Goal: Browse casually: Explore the website without a specific task or goal

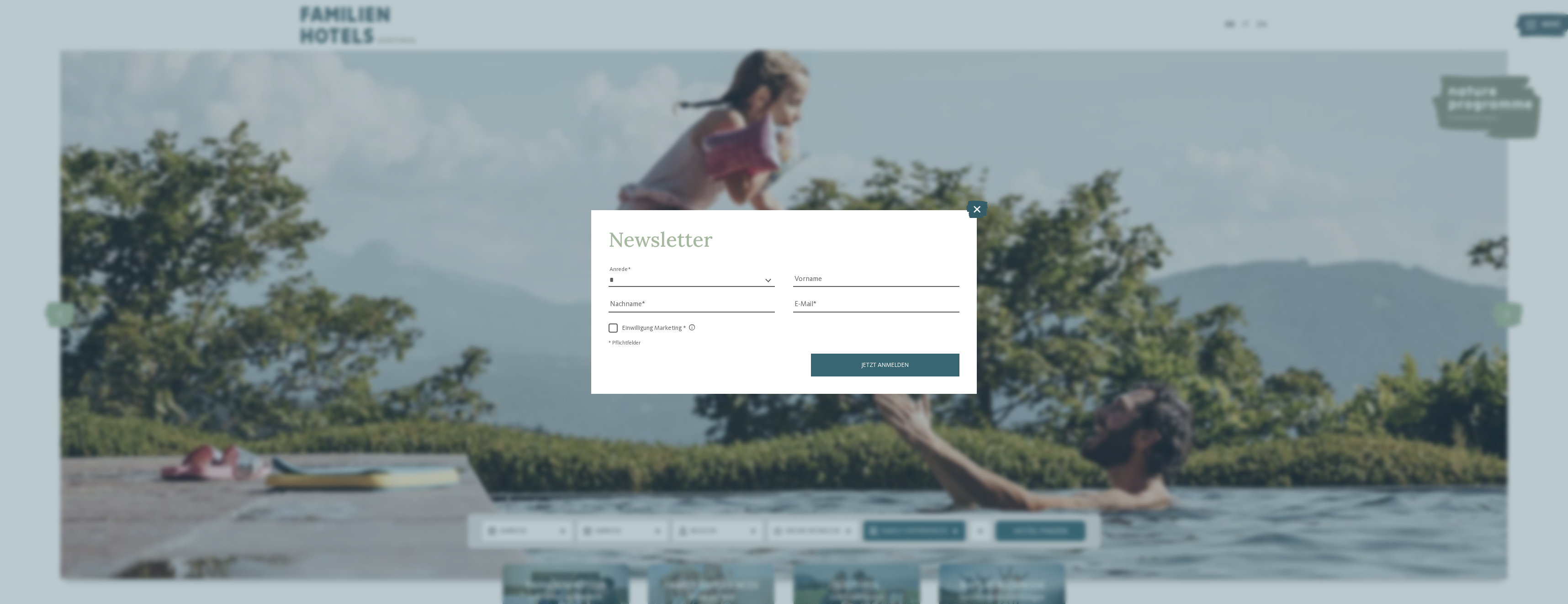
click at [970, 212] on icon at bounding box center [976, 209] width 21 height 18
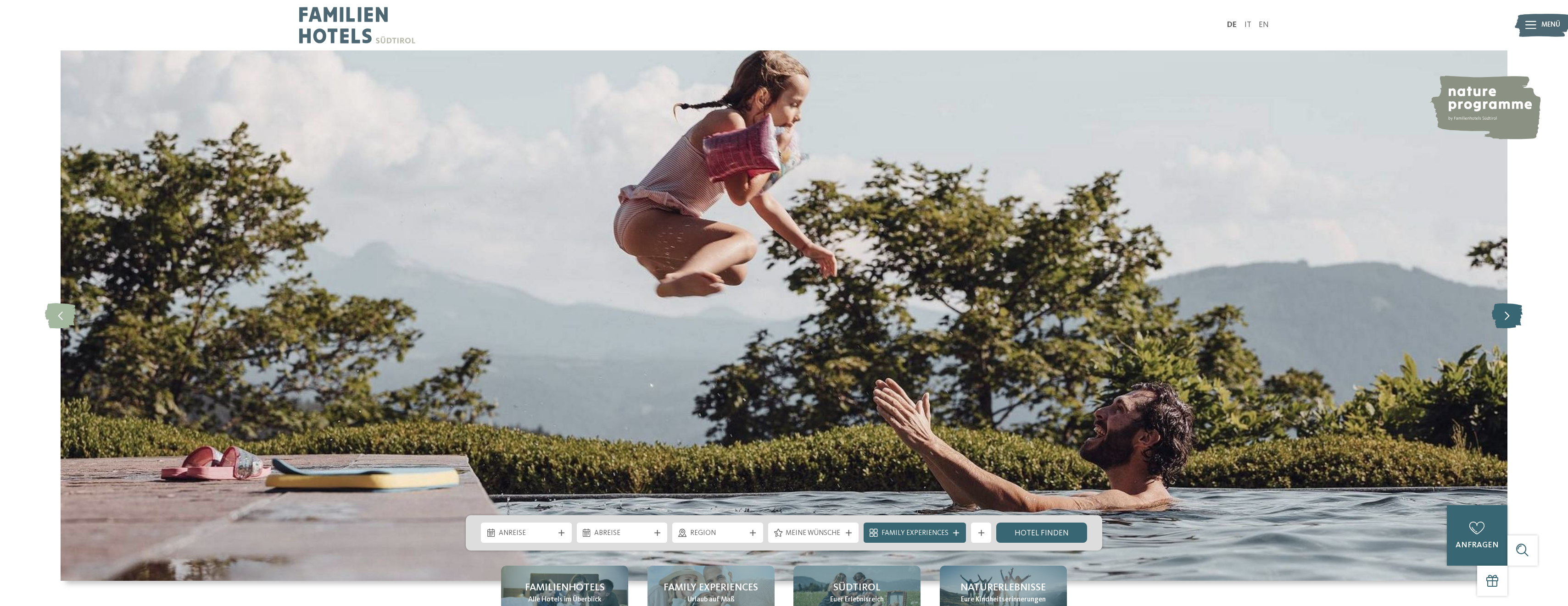
click at [1510, 319] on icon at bounding box center [1507, 315] width 31 height 25
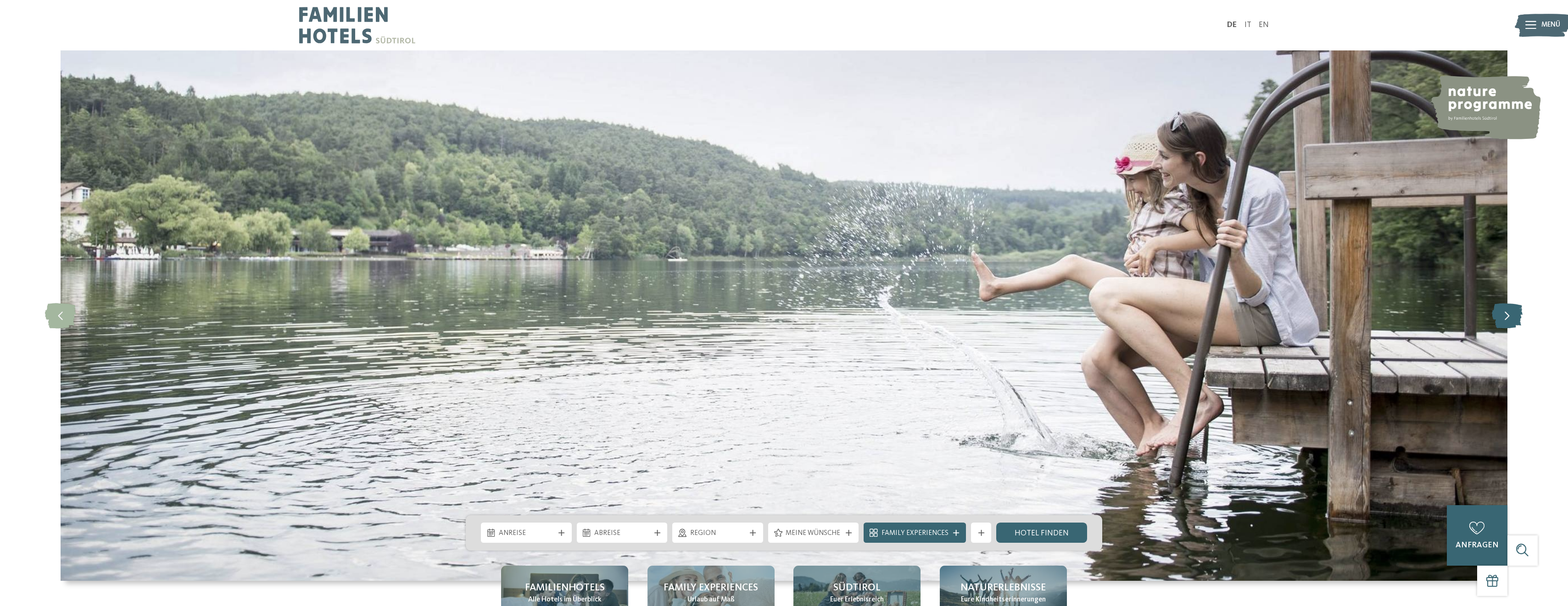
click at [1510, 321] on icon at bounding box center [1507, 315] width 31 height 25
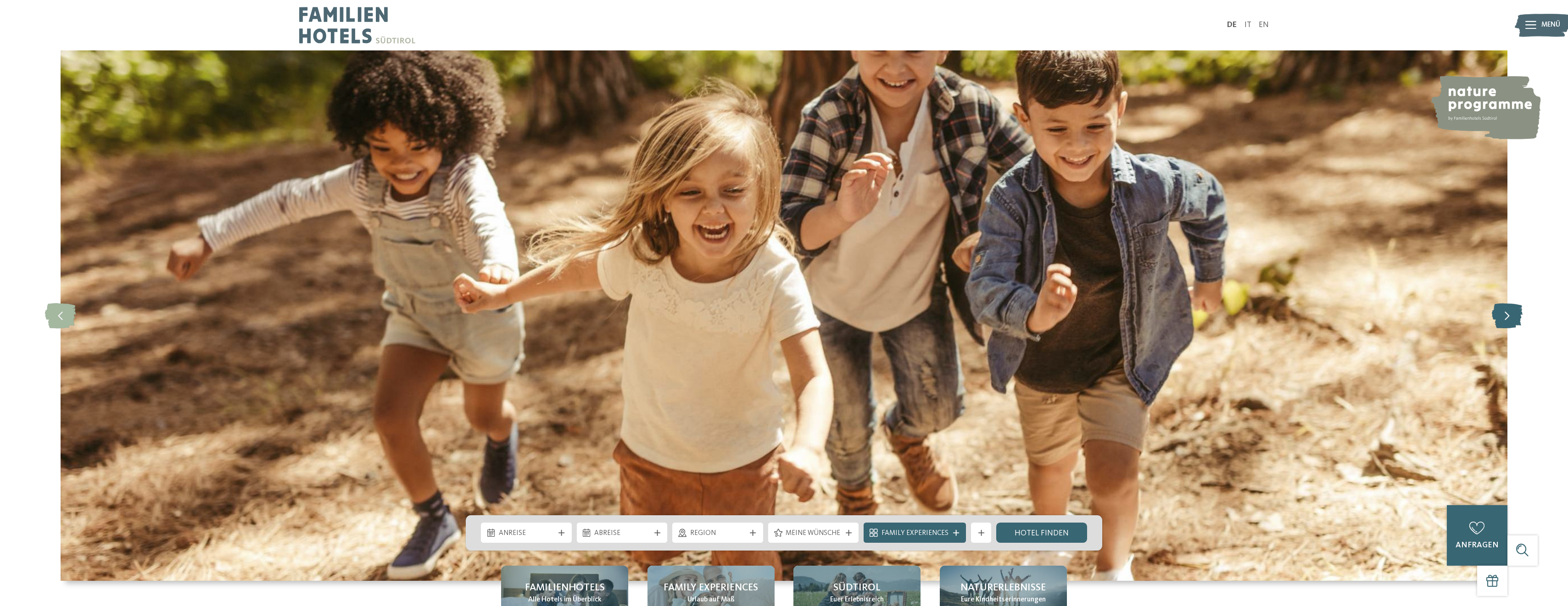
click at [1510, 321] on icon at bounding box center [1507, 315] width 31 height 25
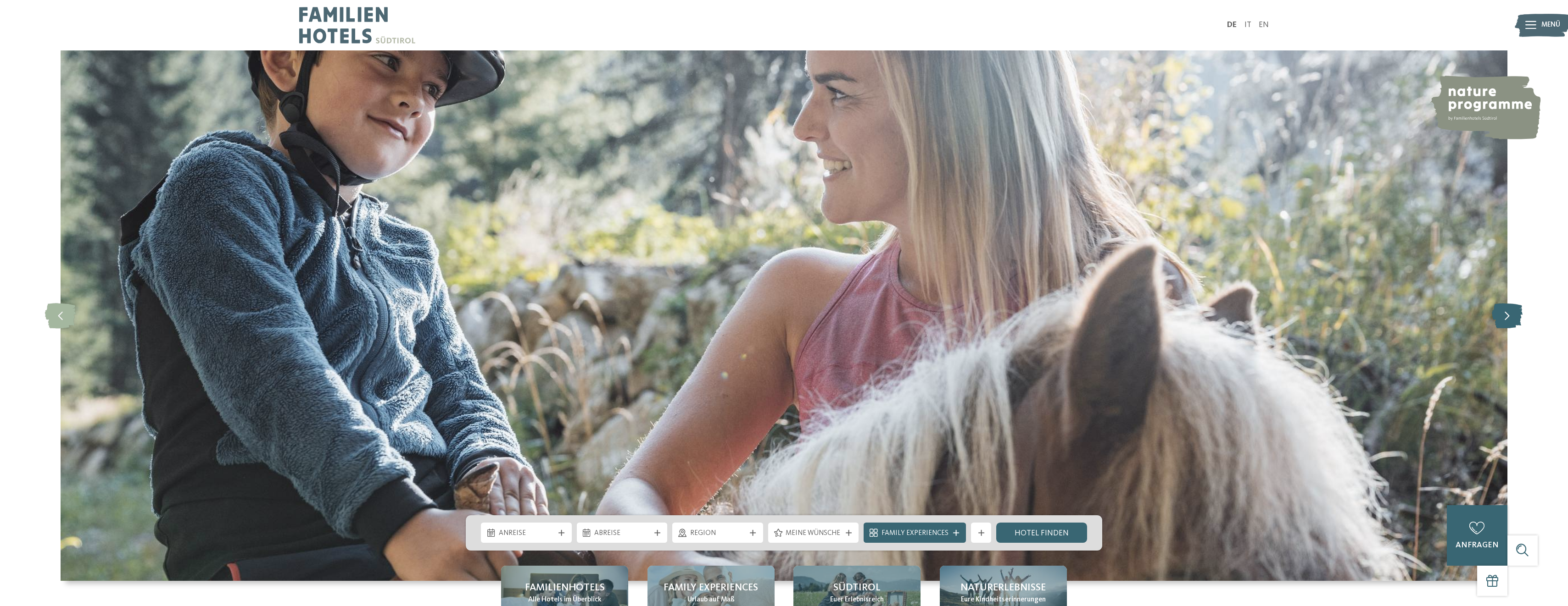
click at [1510, 321] on icon at bounding box center [1507, 315] width 31 height 25
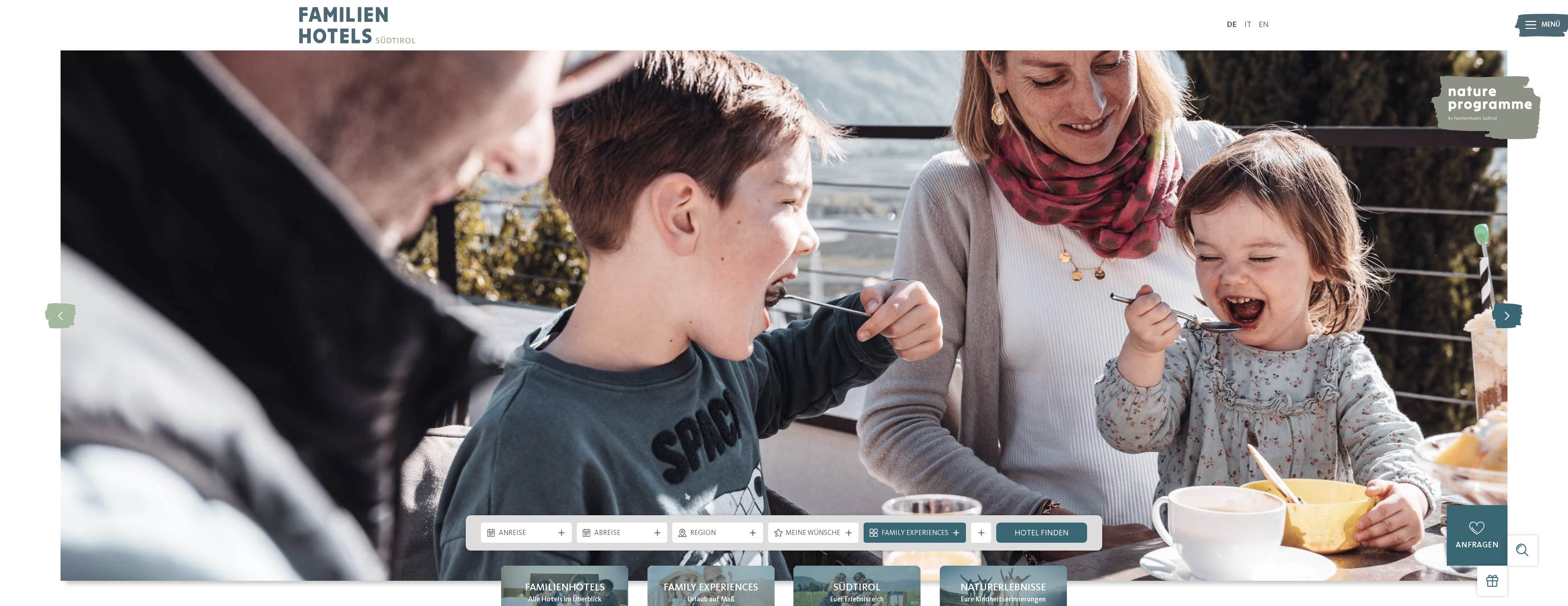
click at [1510, 321] on icon at bounding box center [1507, 315] width 31 height 25
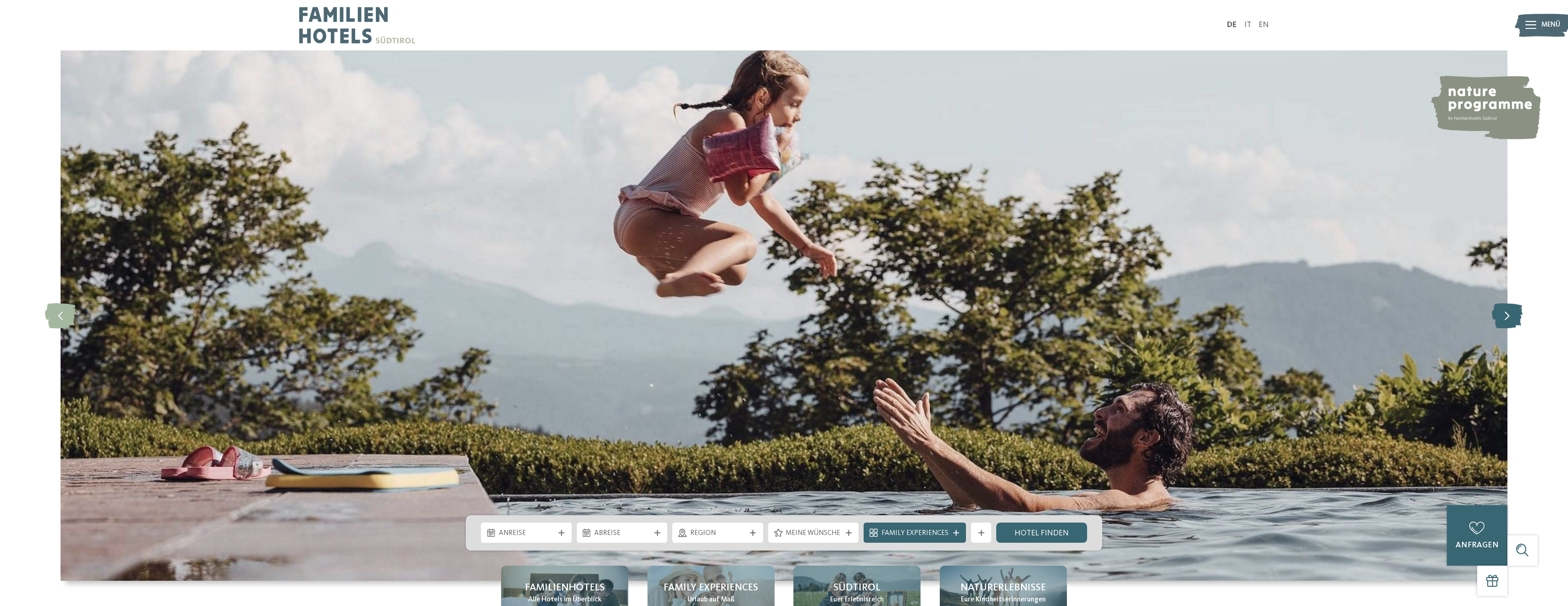
click at [1510, 321] on icon at bounding box center [1507, 315] width 31 height 25
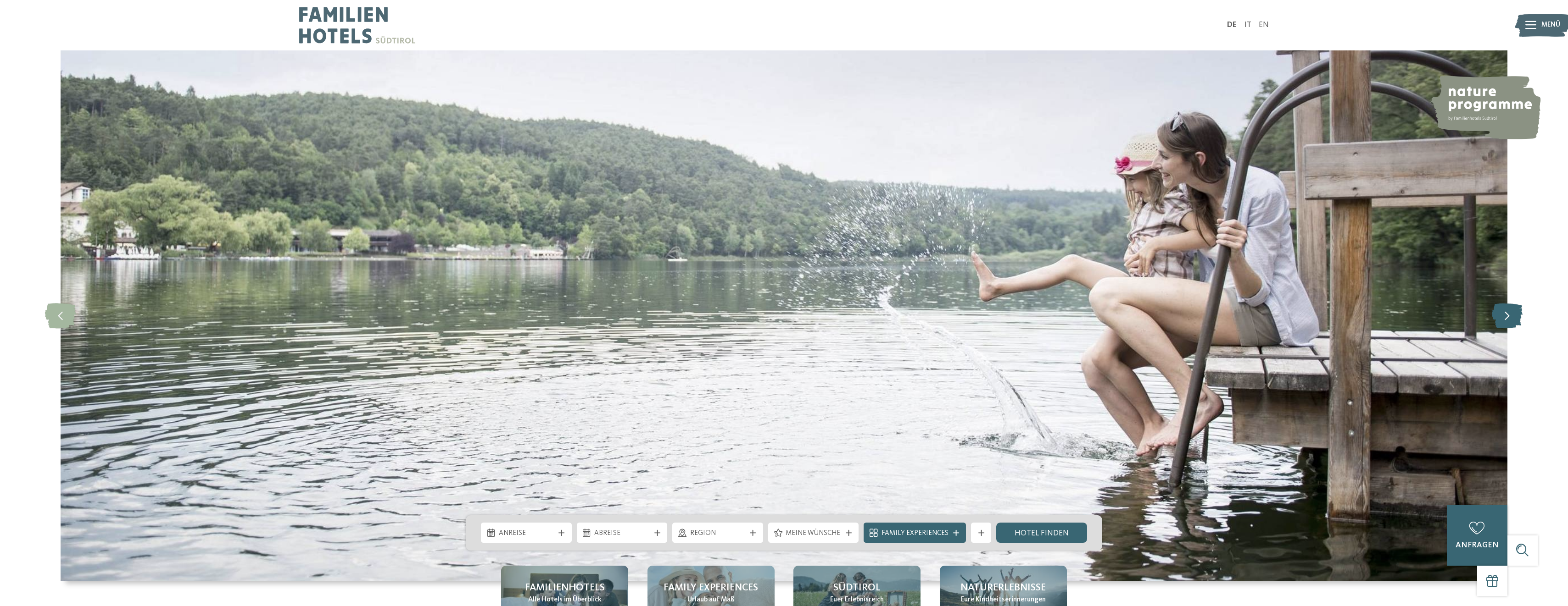
click at [1510, 321] on icon at bounding box center [1507, 315] width 31 height 25
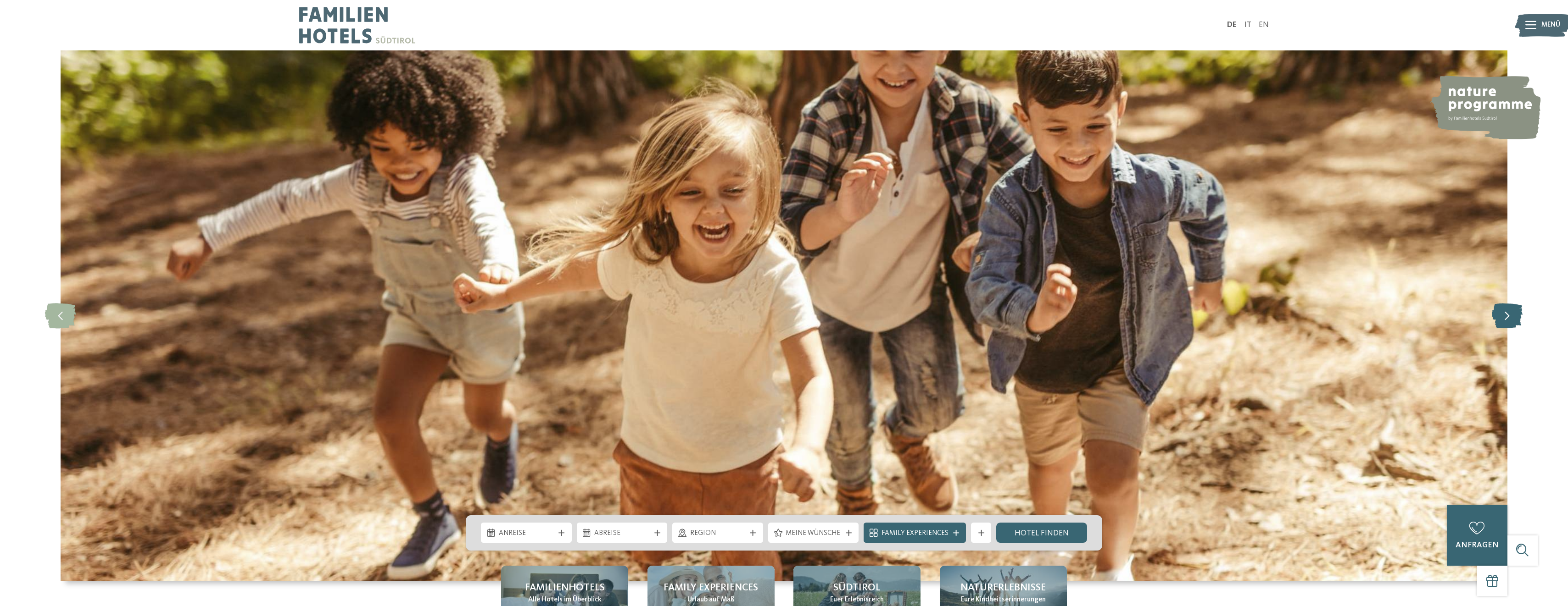
click at [1510, 321] on icon at bounding box center [1507, 315] width 31 height 25
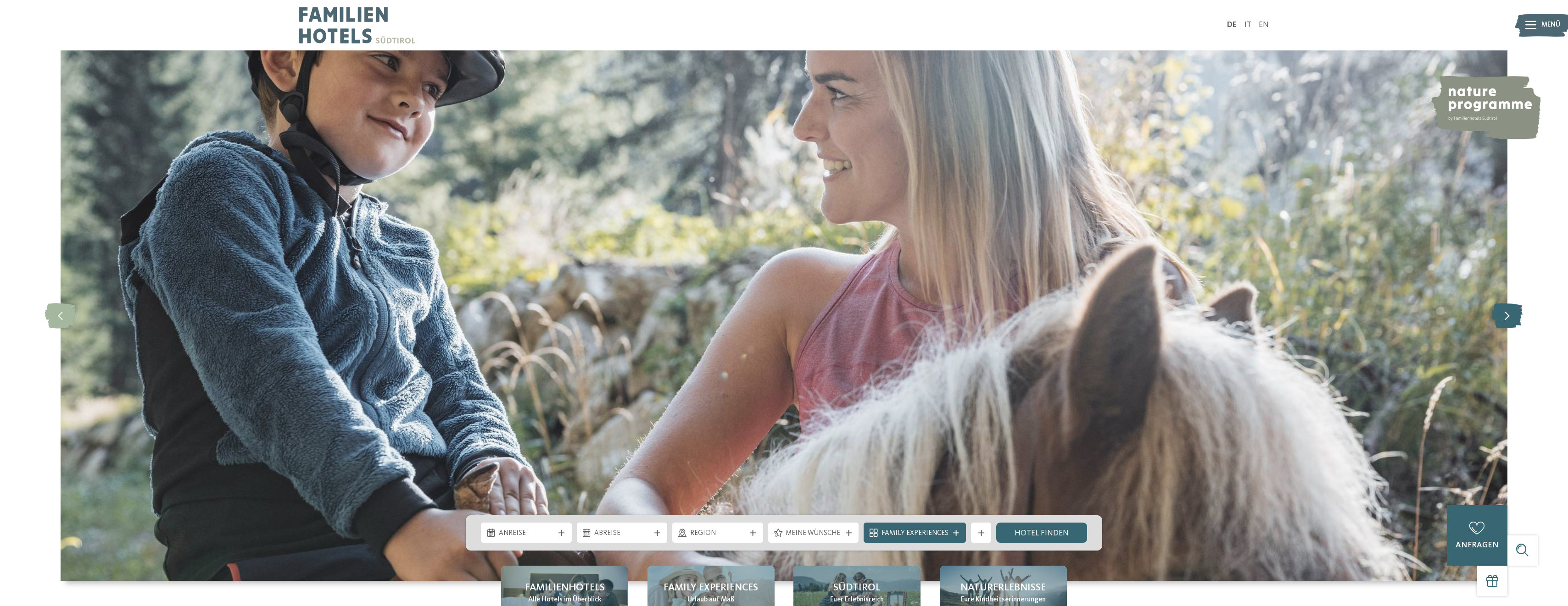
click at [1510, 321] on icon at bounding box center [1507, 315] width 31 height 25
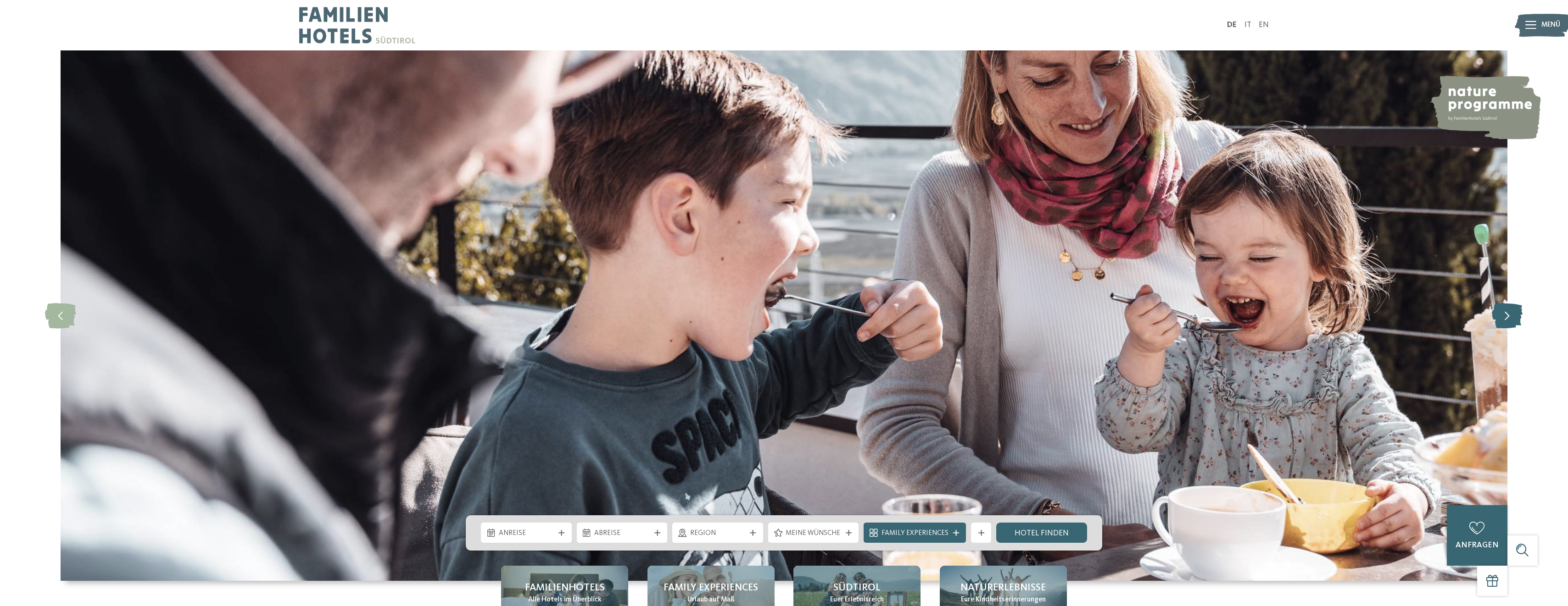
click at [1510, 321] on icon at bounding box center [1507, 315] width 31 height 25
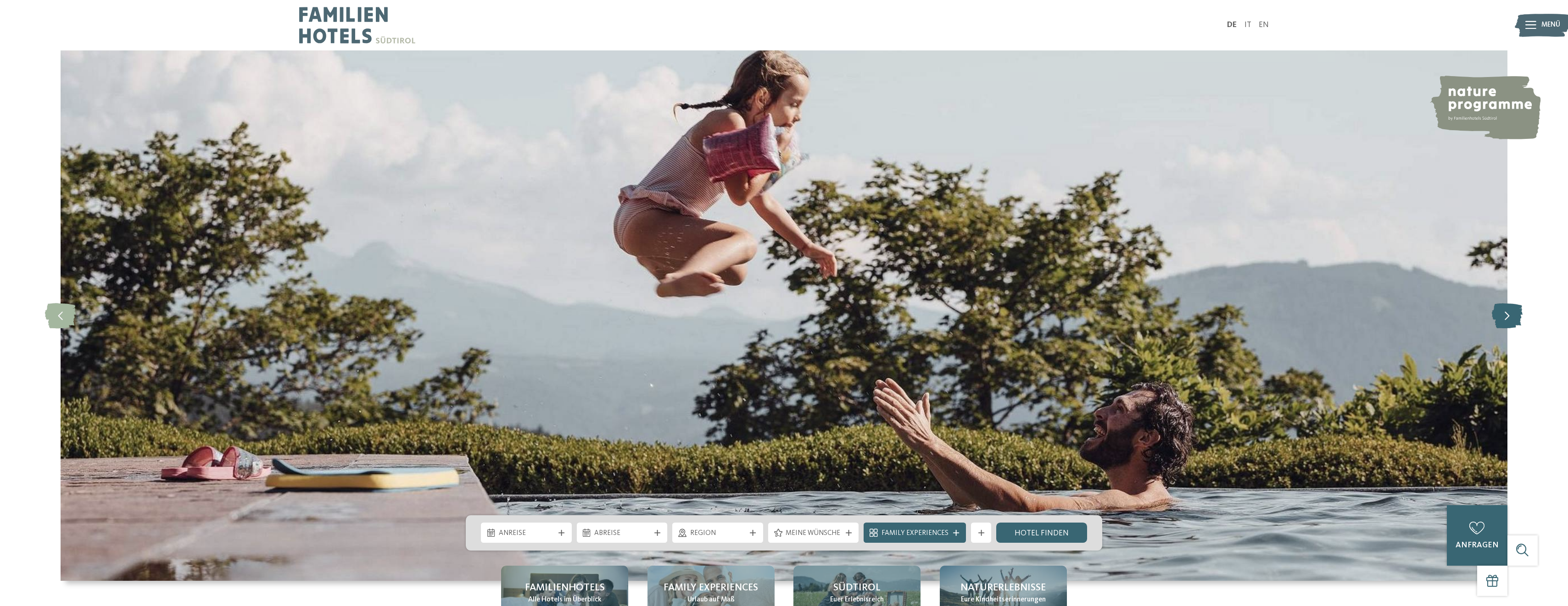
click at [1510, 321] on icon at bounding box center [1507, 315] width 31 height 25
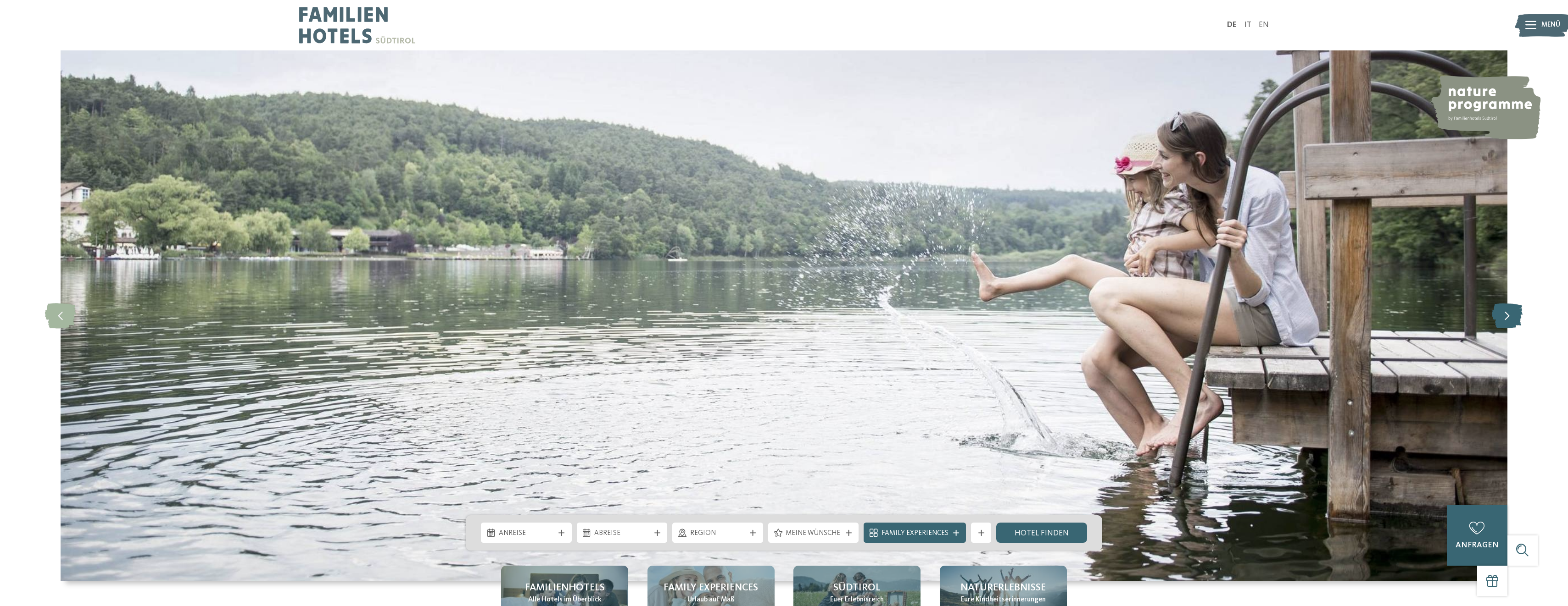
click at [1510, 321] on icon at bounding box center [1507, 315] width 31 height 25
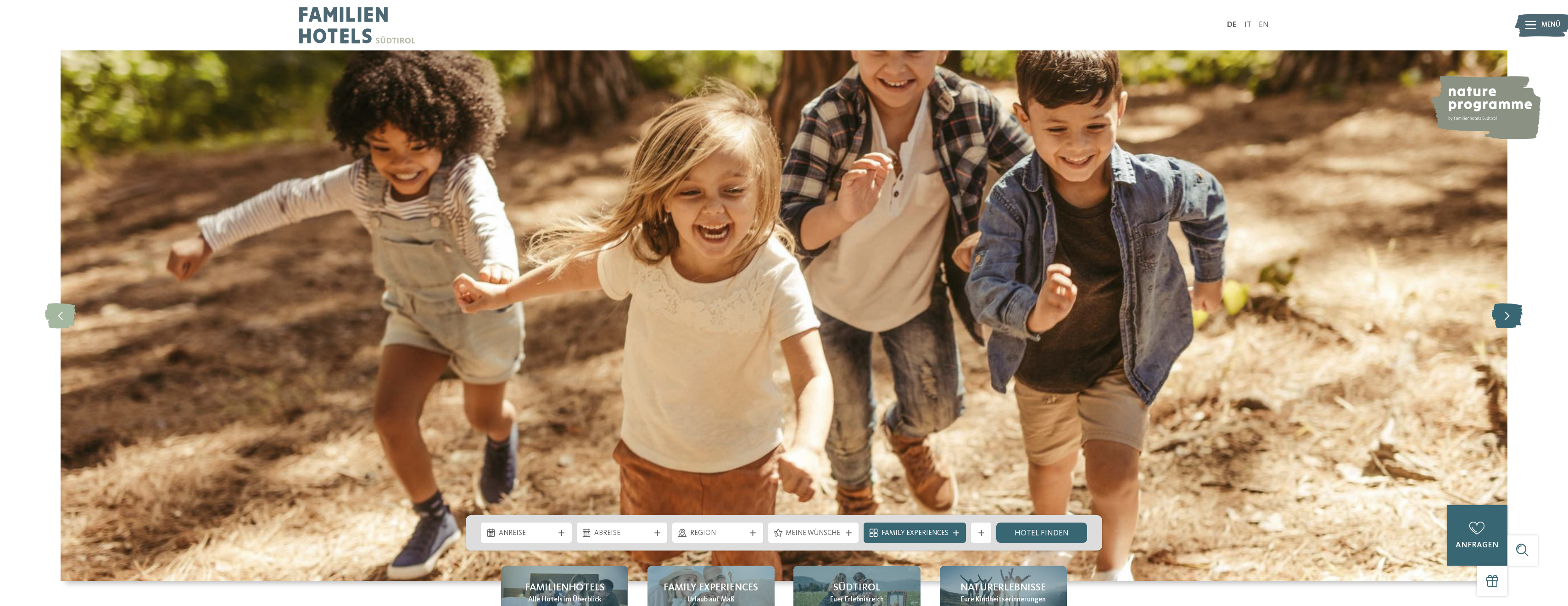
click at [1510, 321] on icon at bounding box center [1507, 315] width 31 height 25
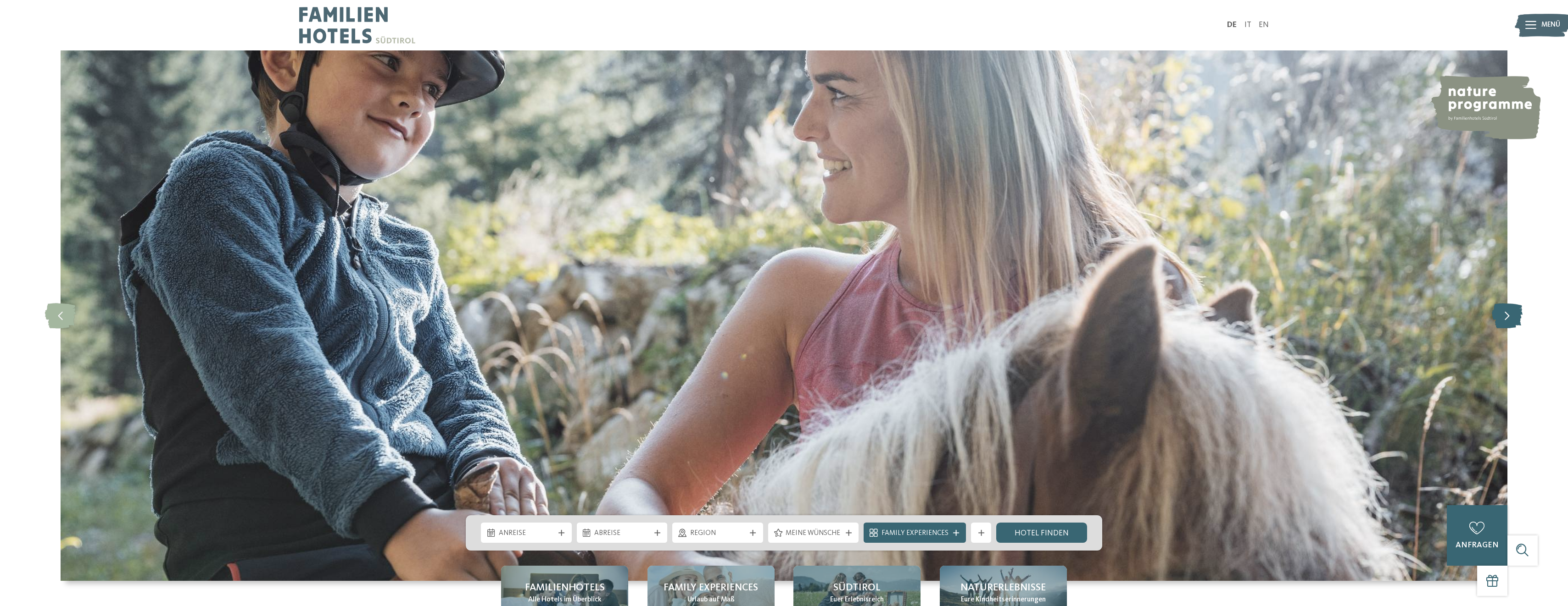
click at [1510, 321] on icon at bounding box center [1507, 315] width 31 height 25
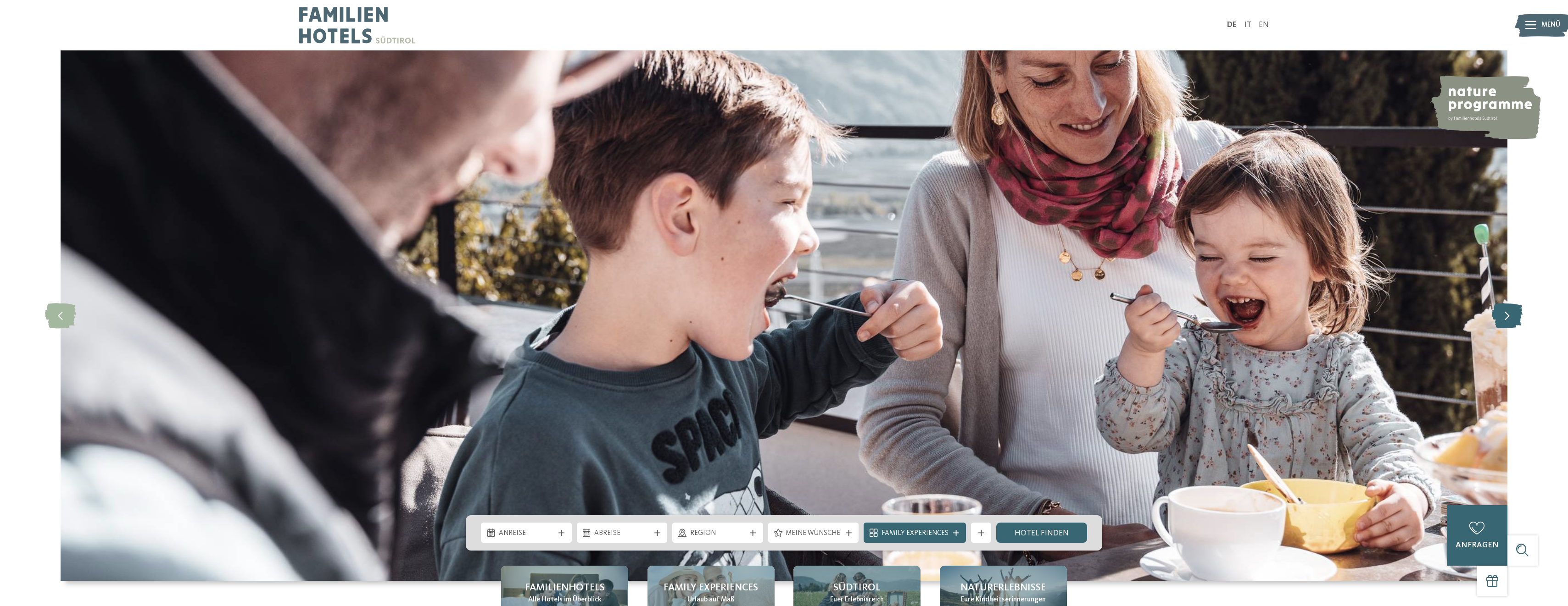
click at [1510, 321] on icon at bounding box center [1507, 315] width 31 height 25
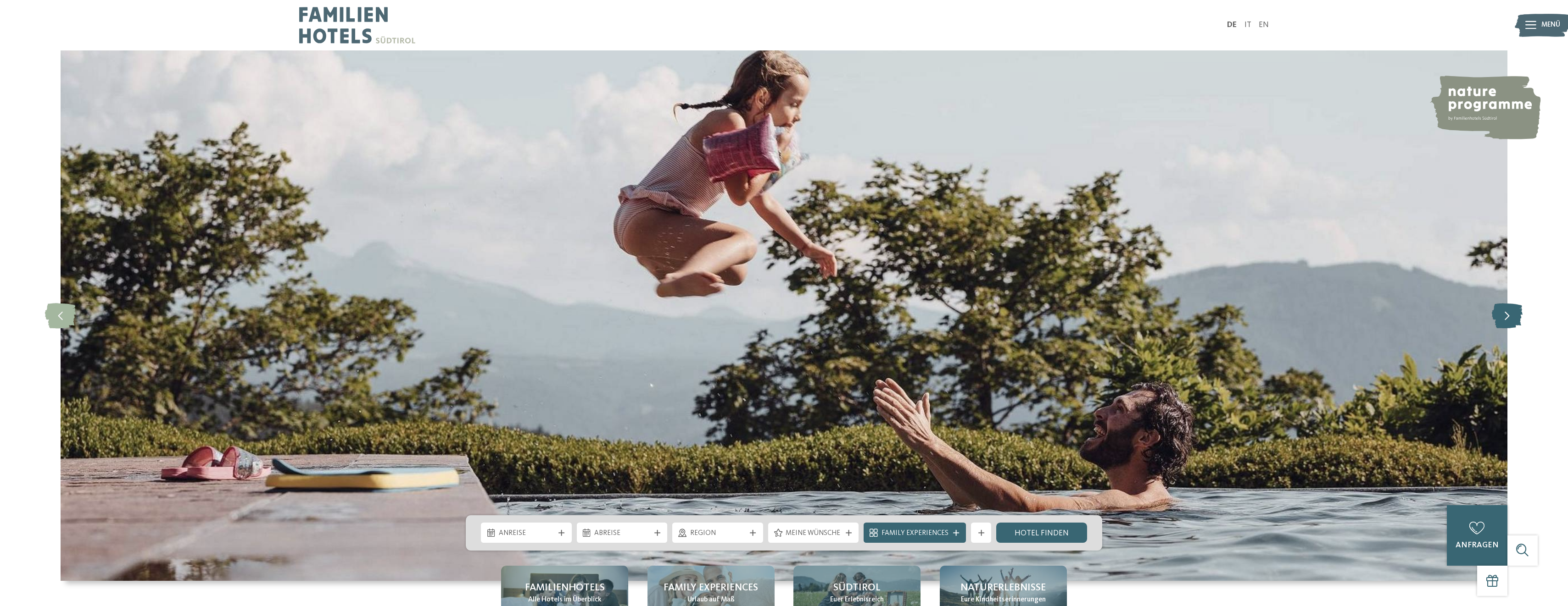
click at [1510, 321] on icon at bounding box center [1507, 315] width 31 height 25
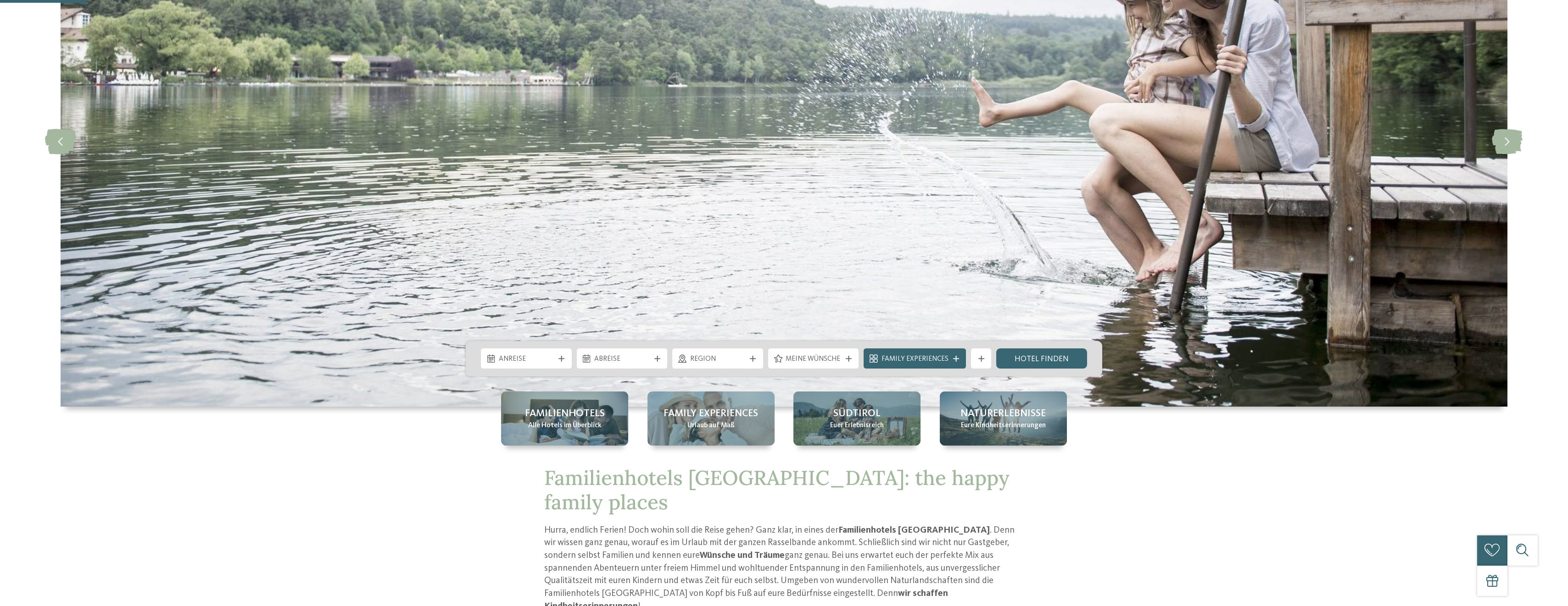
scroll to position [275, 0]
